Goal: Navigation & Orientation: Find specific page/section

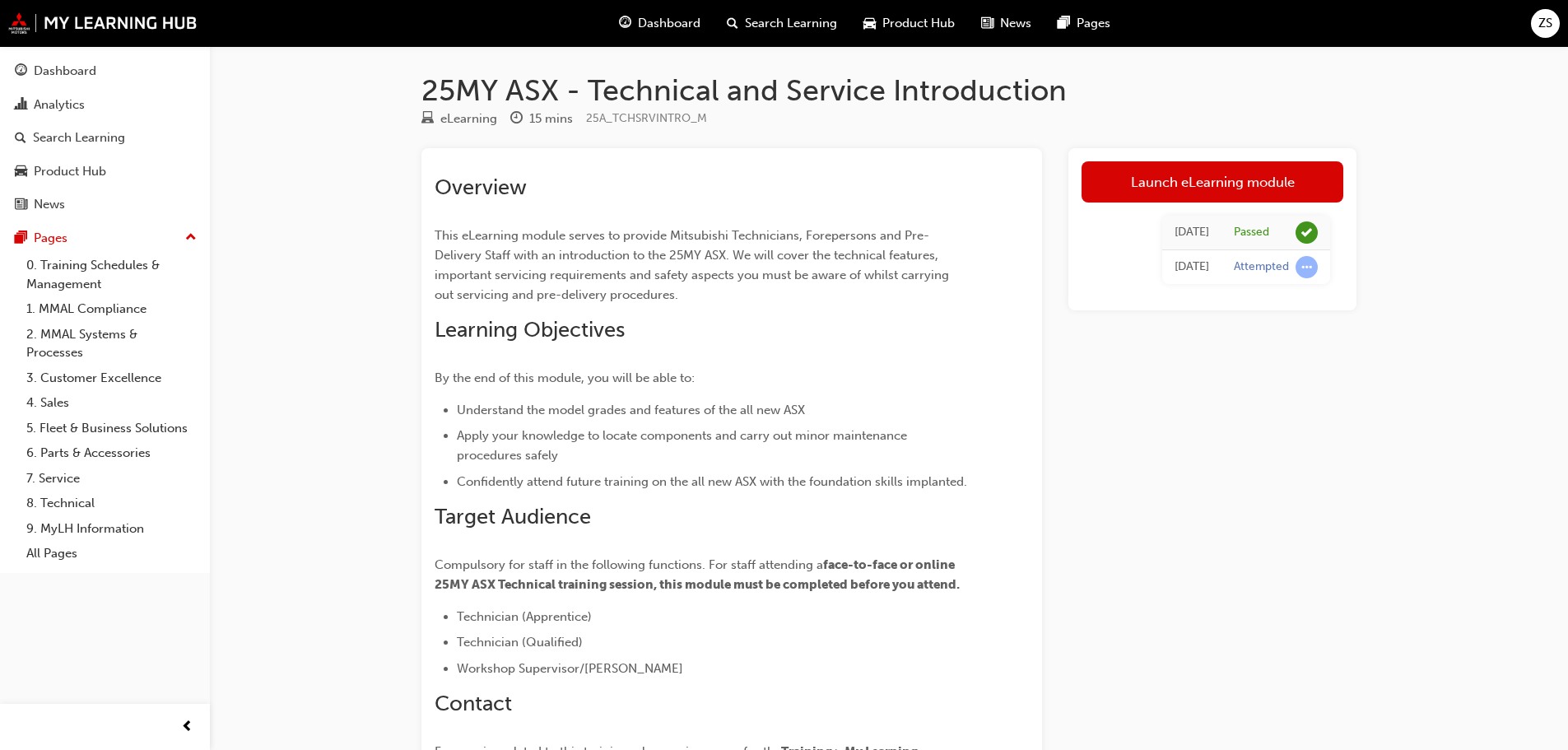
click at [933, 19] on span "Product Hub" at bounding box center [919, 23] width 73 height 19
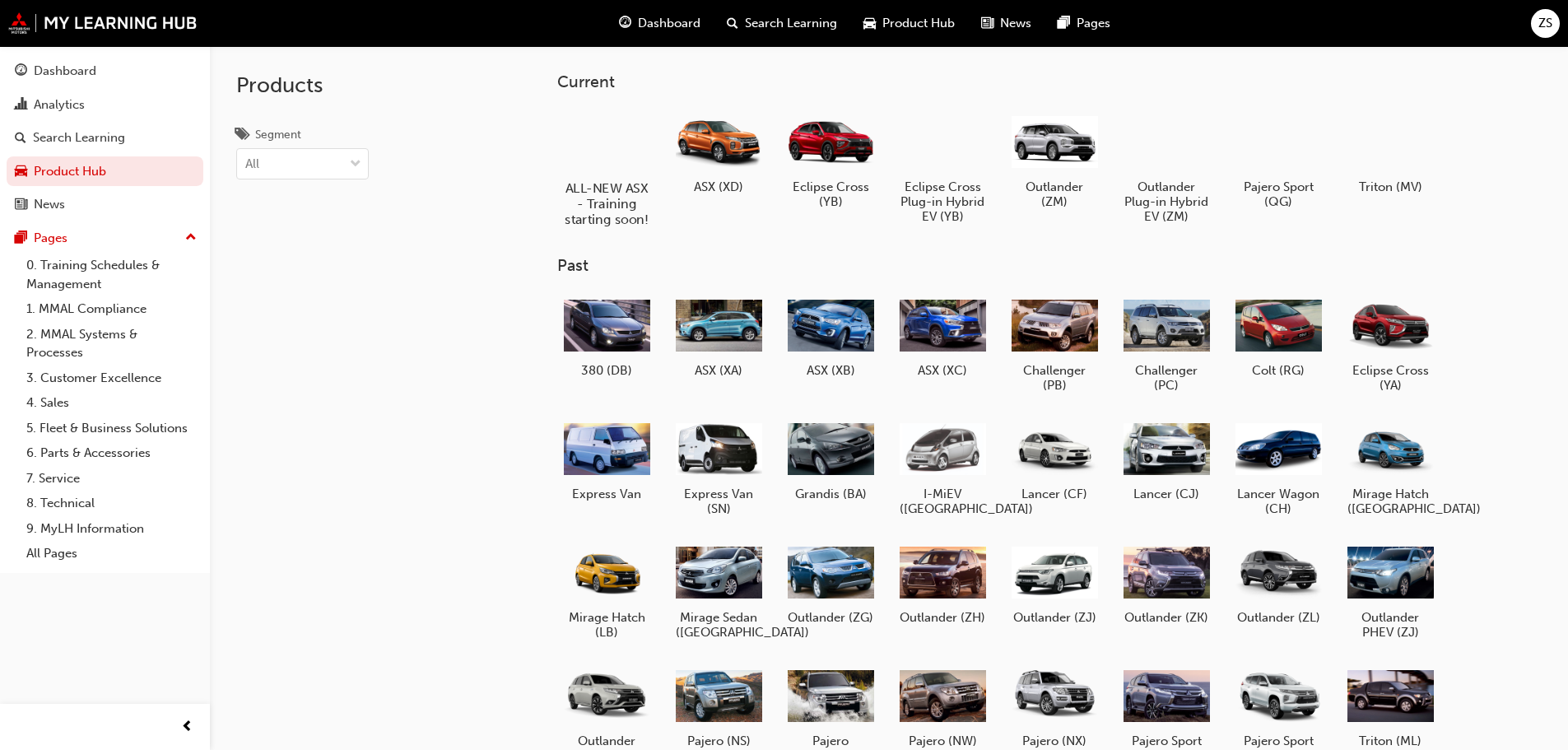
click at [596, 146] on div at bounding box center [606, 140] width 91 height 65
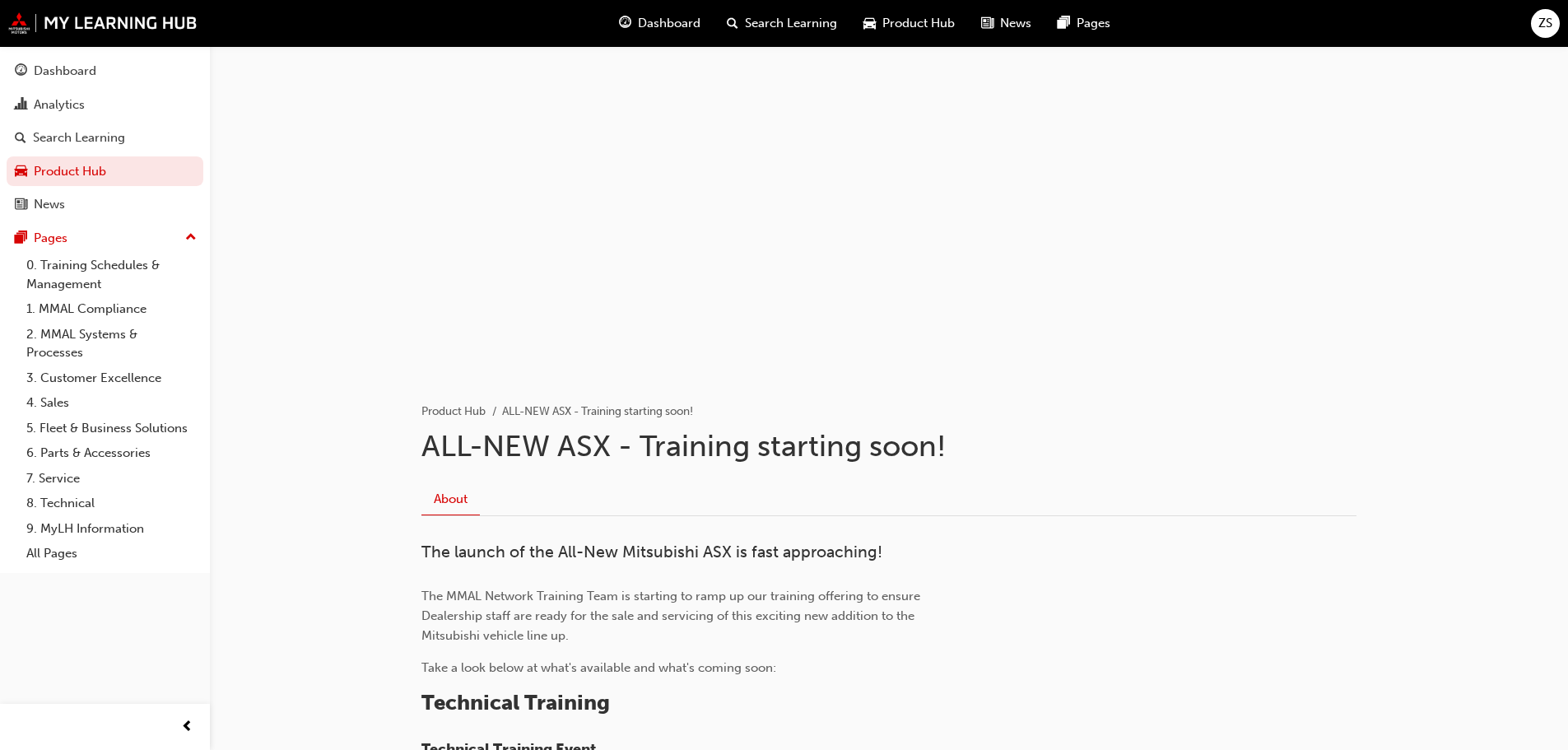
click at [705, 24] on div "Dashboard" at bounding box center [660, 23] width 108 height 34
